Goal: Task Accomplishment & Management: Manage account settings

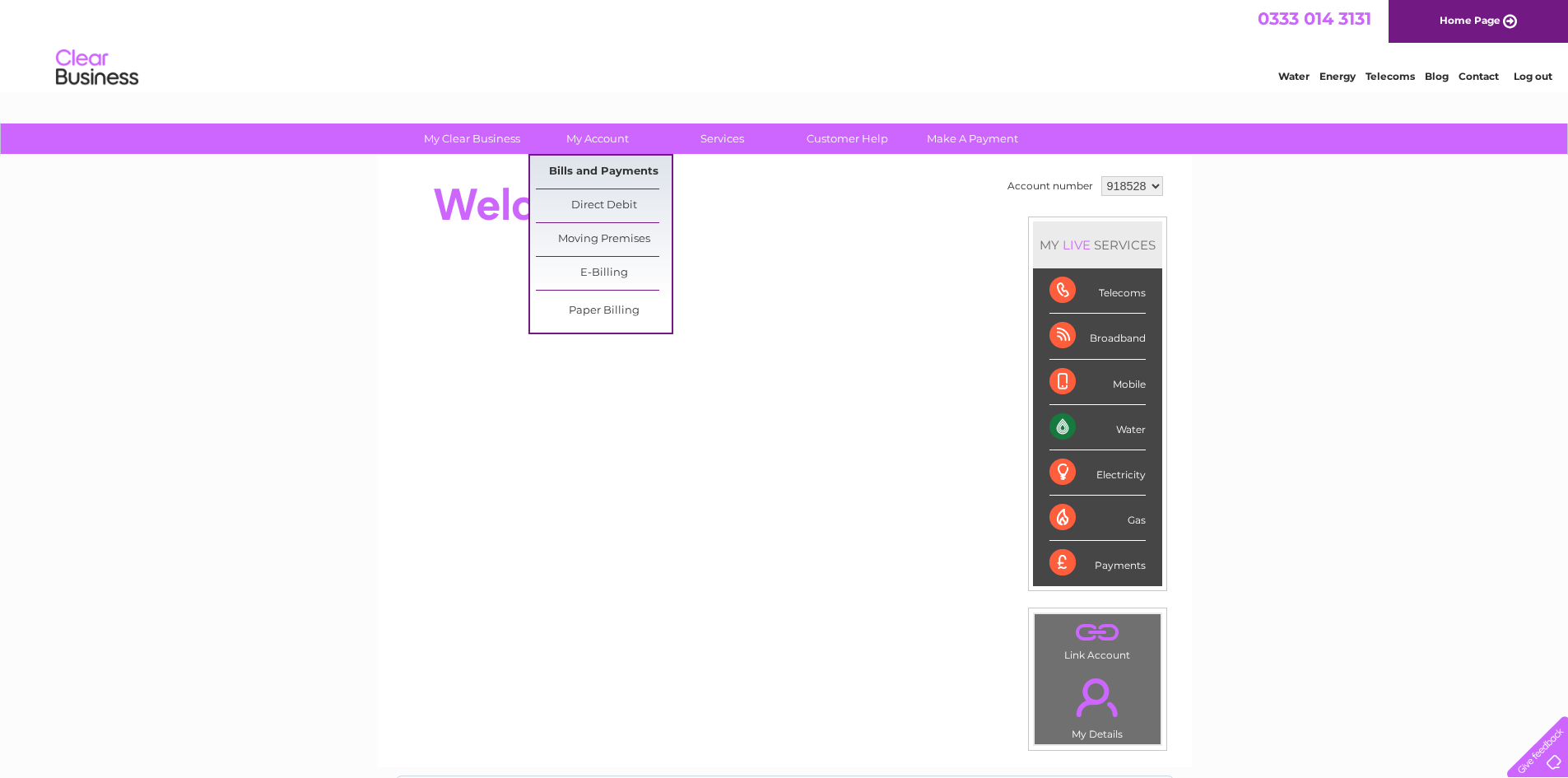
click at [601, 169] on link "Bills and Payments" at bounding box center [603, 172] width 136 height 33
click at [588, 167] on link "Bills and Payments" at bounding box center [603, 172] width 136 height 33
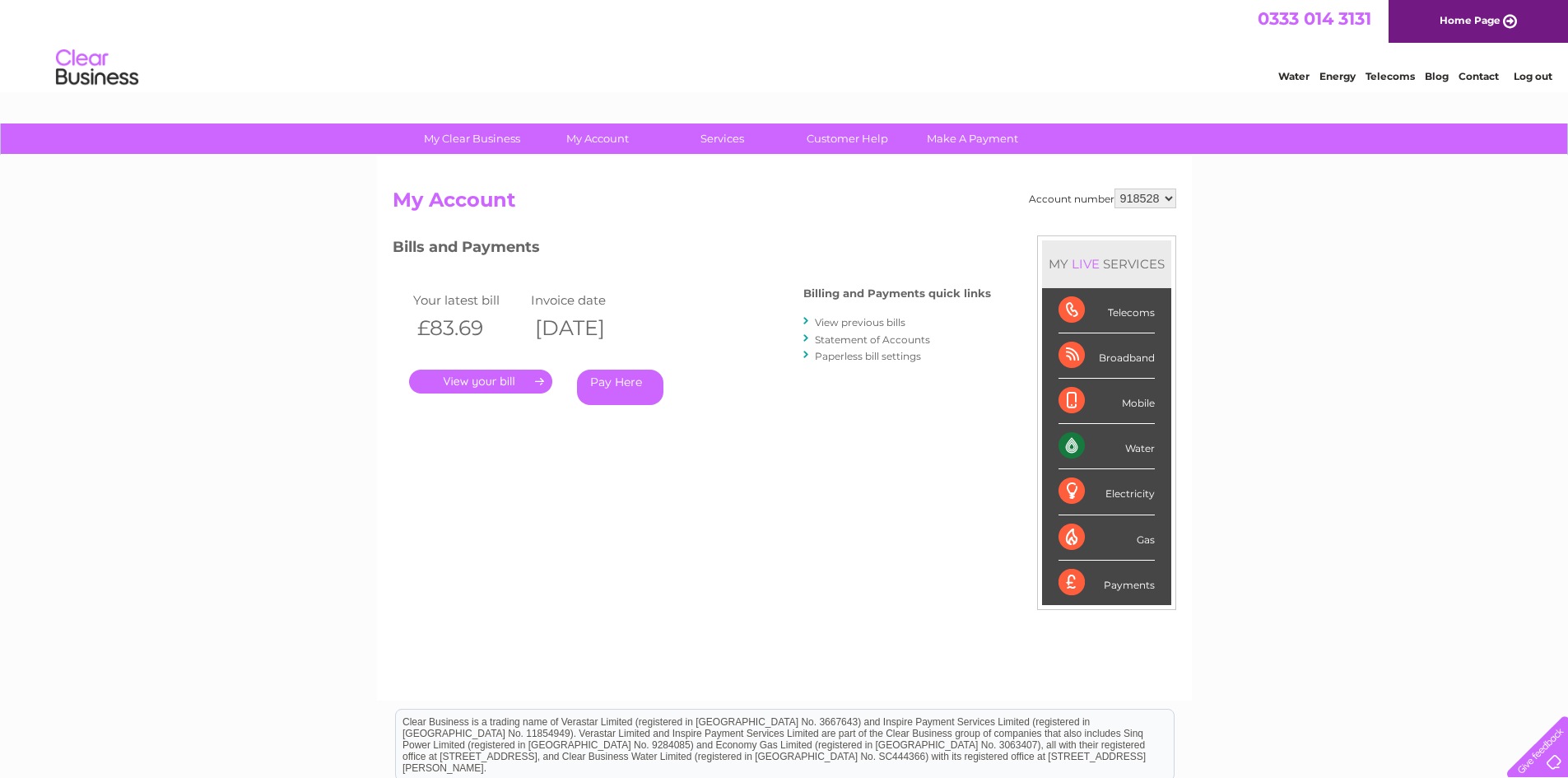
click at [507, 389] on link "." at bounding box center [480, 381] width 143 height 23
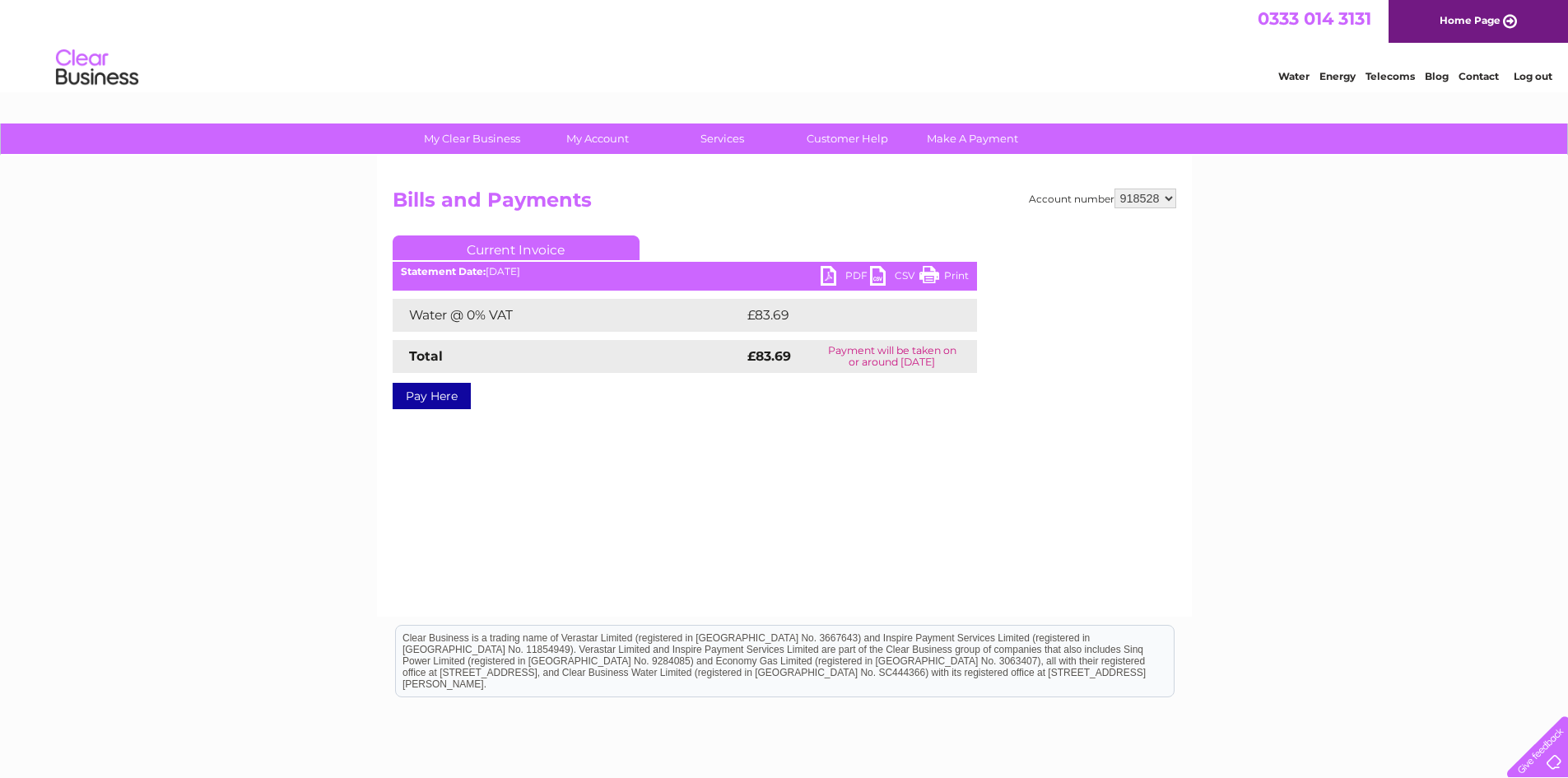
click at [860, 276] on link "PDF" at bounding box center [845, 278] width 50 height 23
click at [1534, 75] on link "Log out" at bounding box center [1533, 76] width 39 height 13
